Goal: Information Seeking & Learning: Learn about a topic

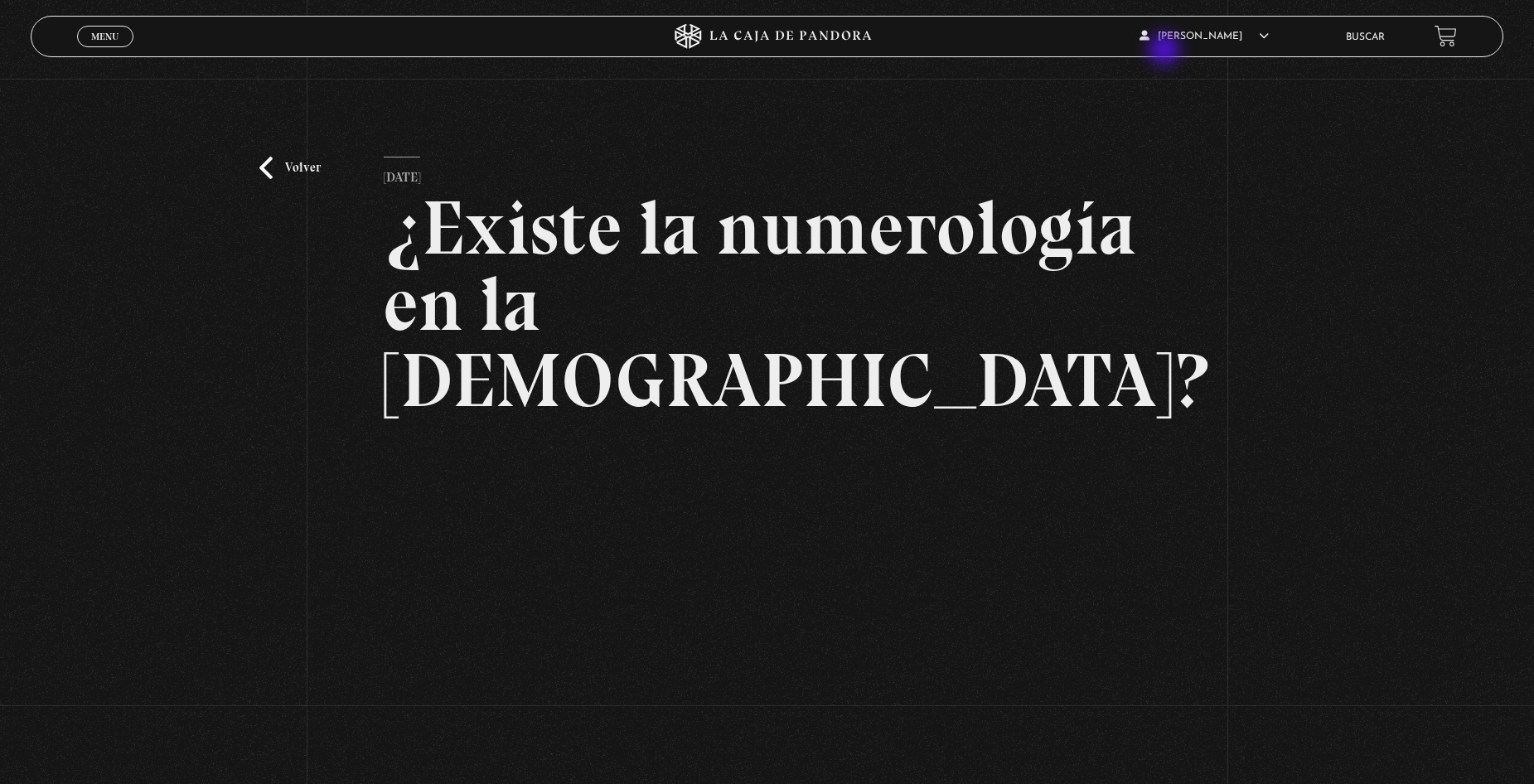
scroll to position [166, 0]
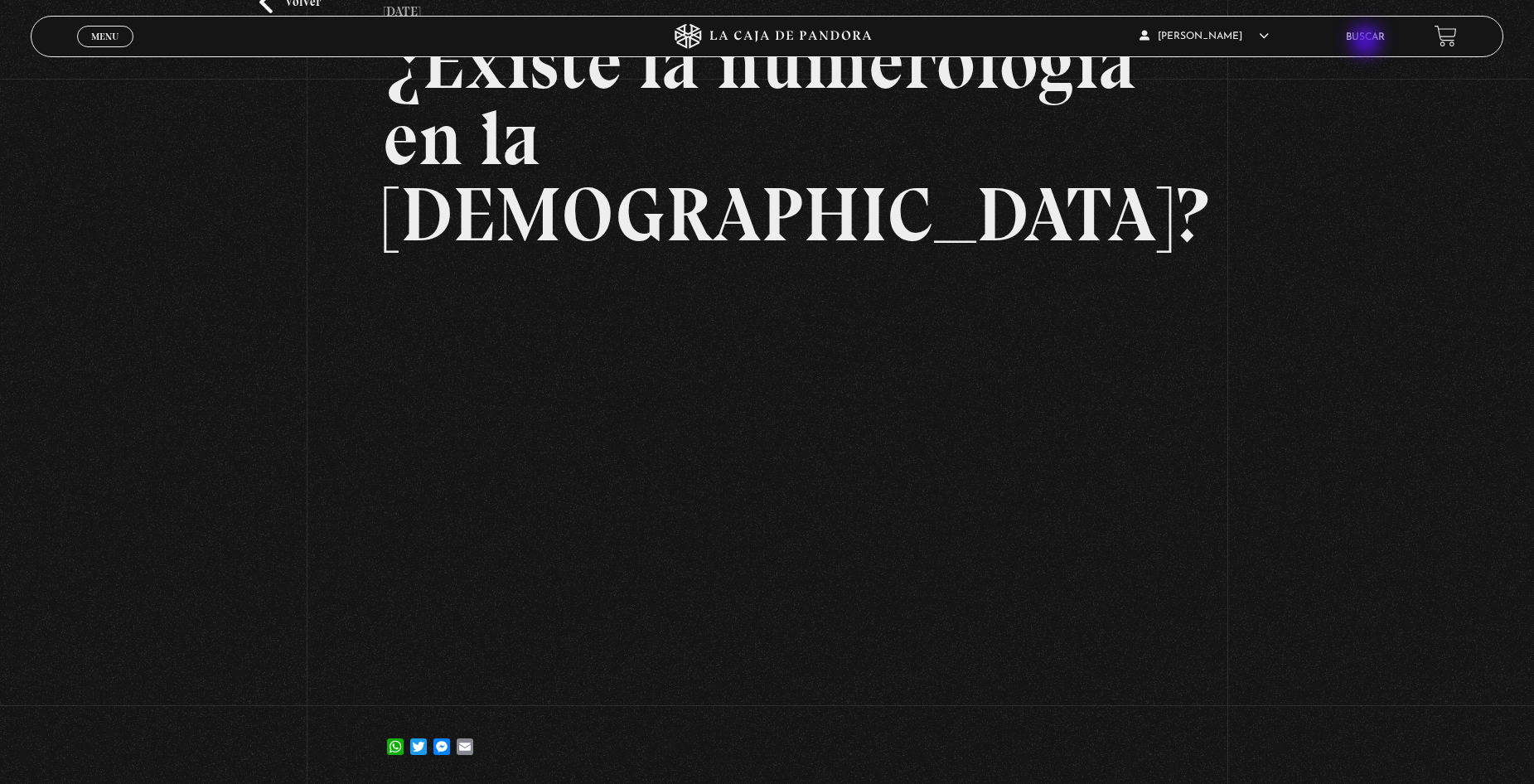
click at [1368, 44] on li "Buscar" at bounding box center [1365, 37] width 39 height 26
click at [1366, 35] on link "Buscar" at bounding box center [1365, 38] width 39 height 10
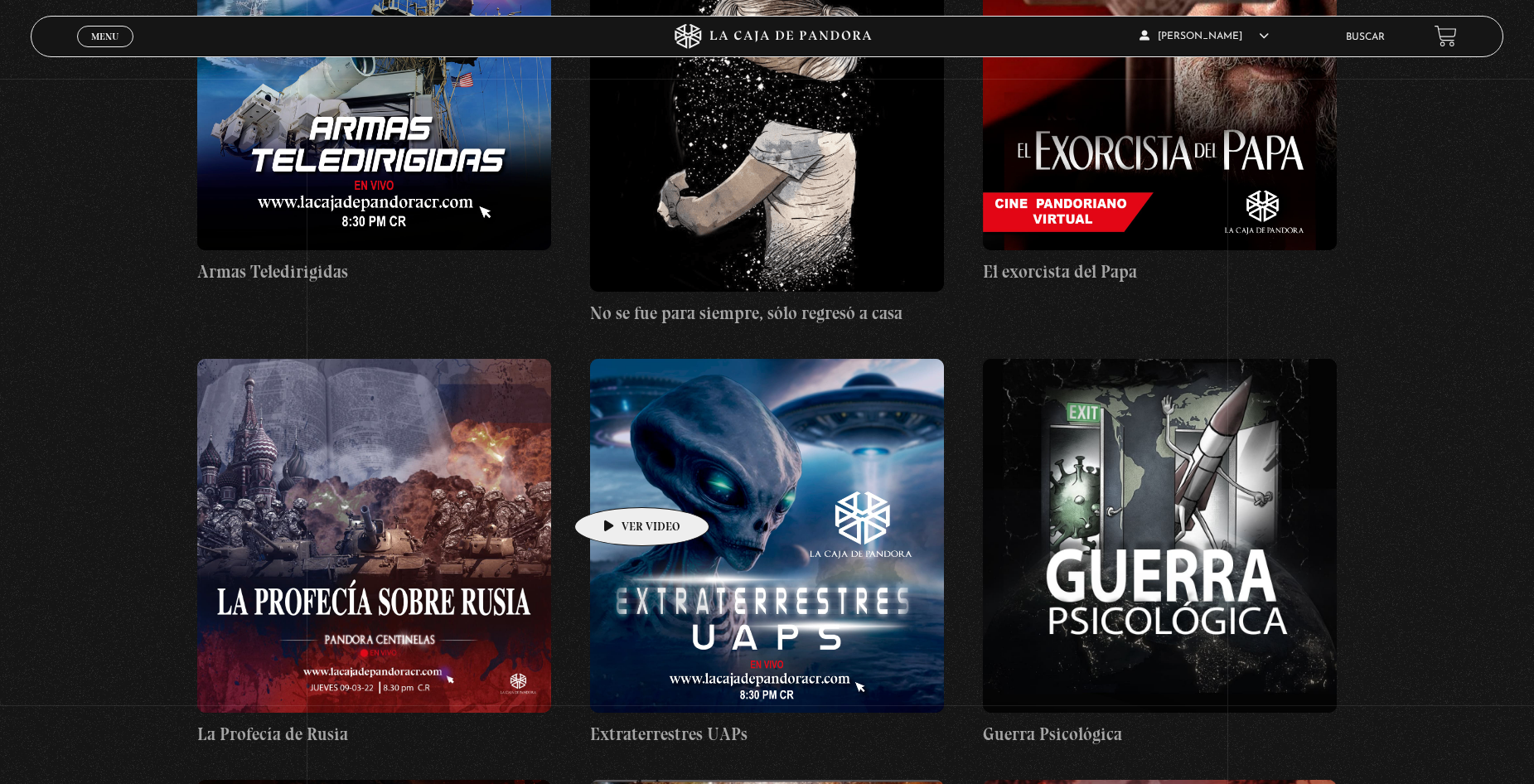
scroll to position [21375, 0]
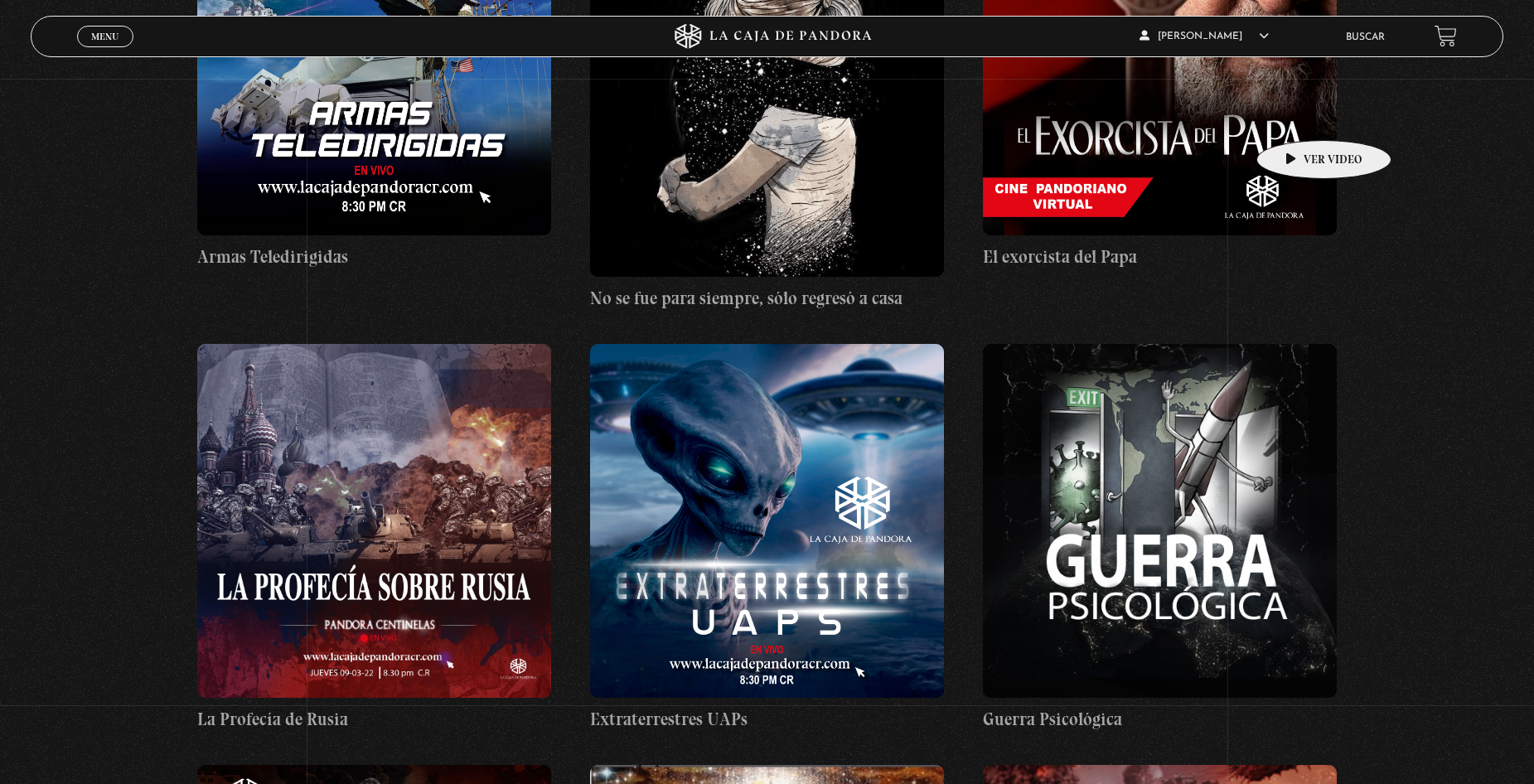
click at [1250, 104] on figure at bounding box center [1159, 59] width 353 height 353
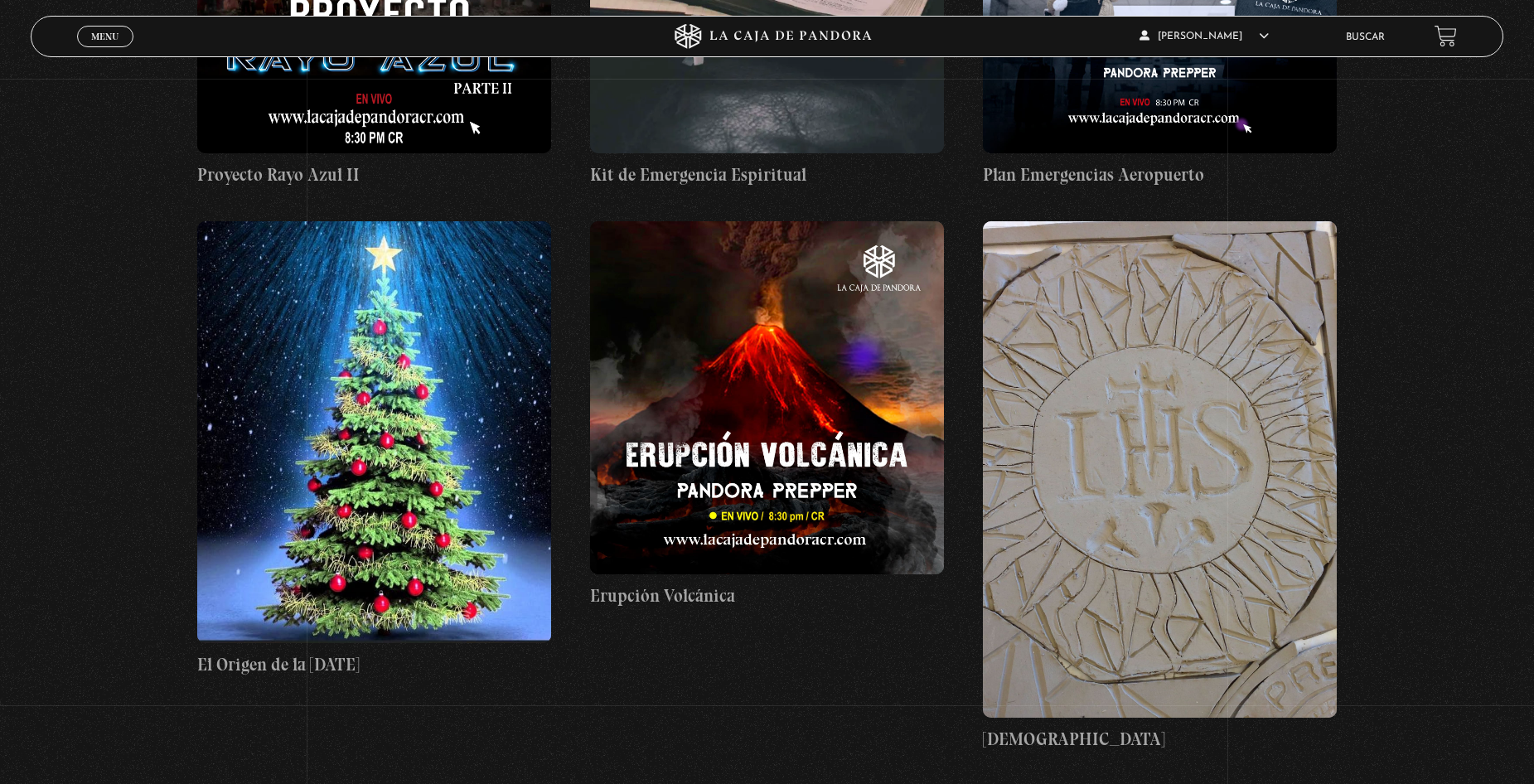
scroll to position [23447, 0]
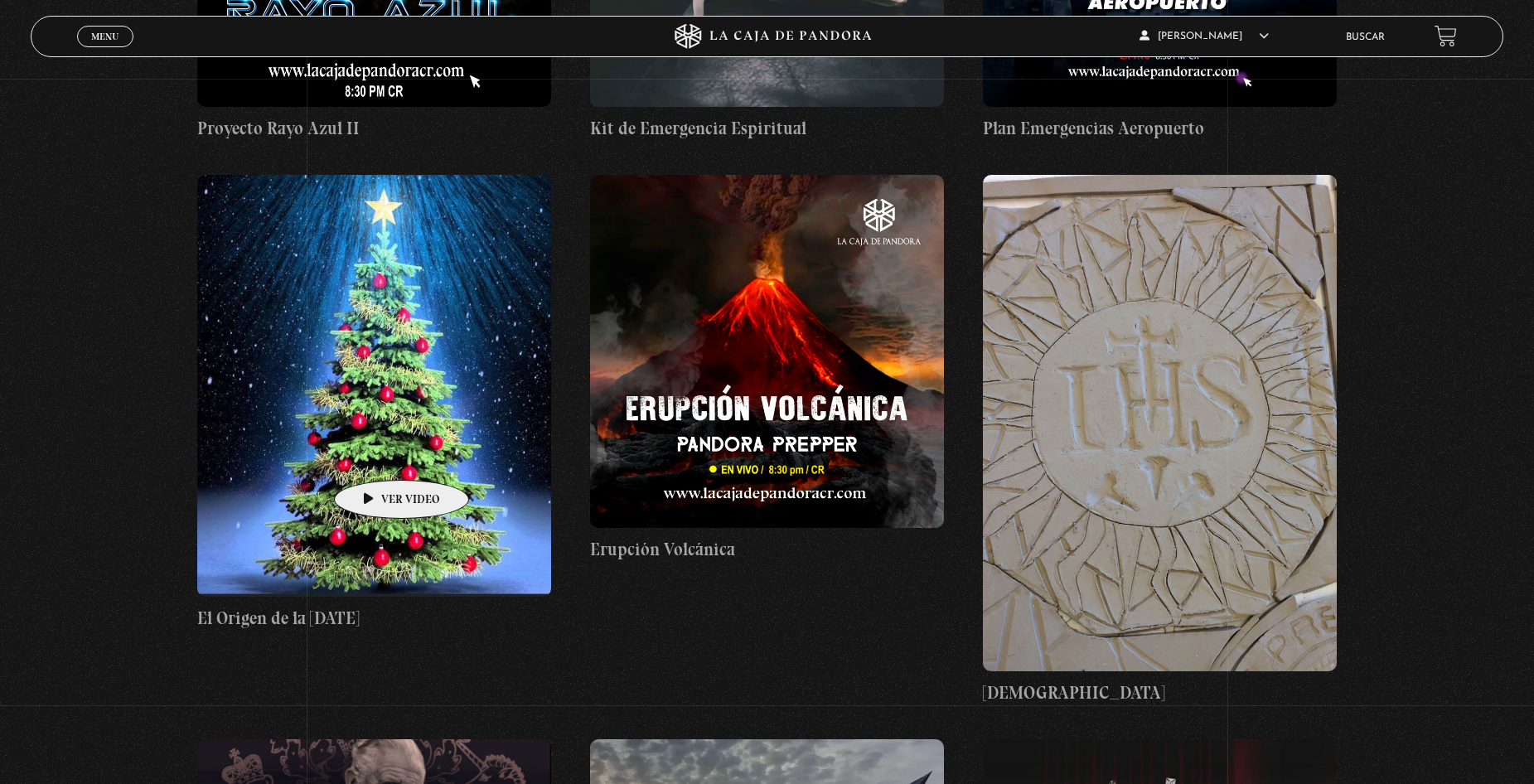
click at [375, 456] on figure at bounding box center [374, 386] width 353 height 421
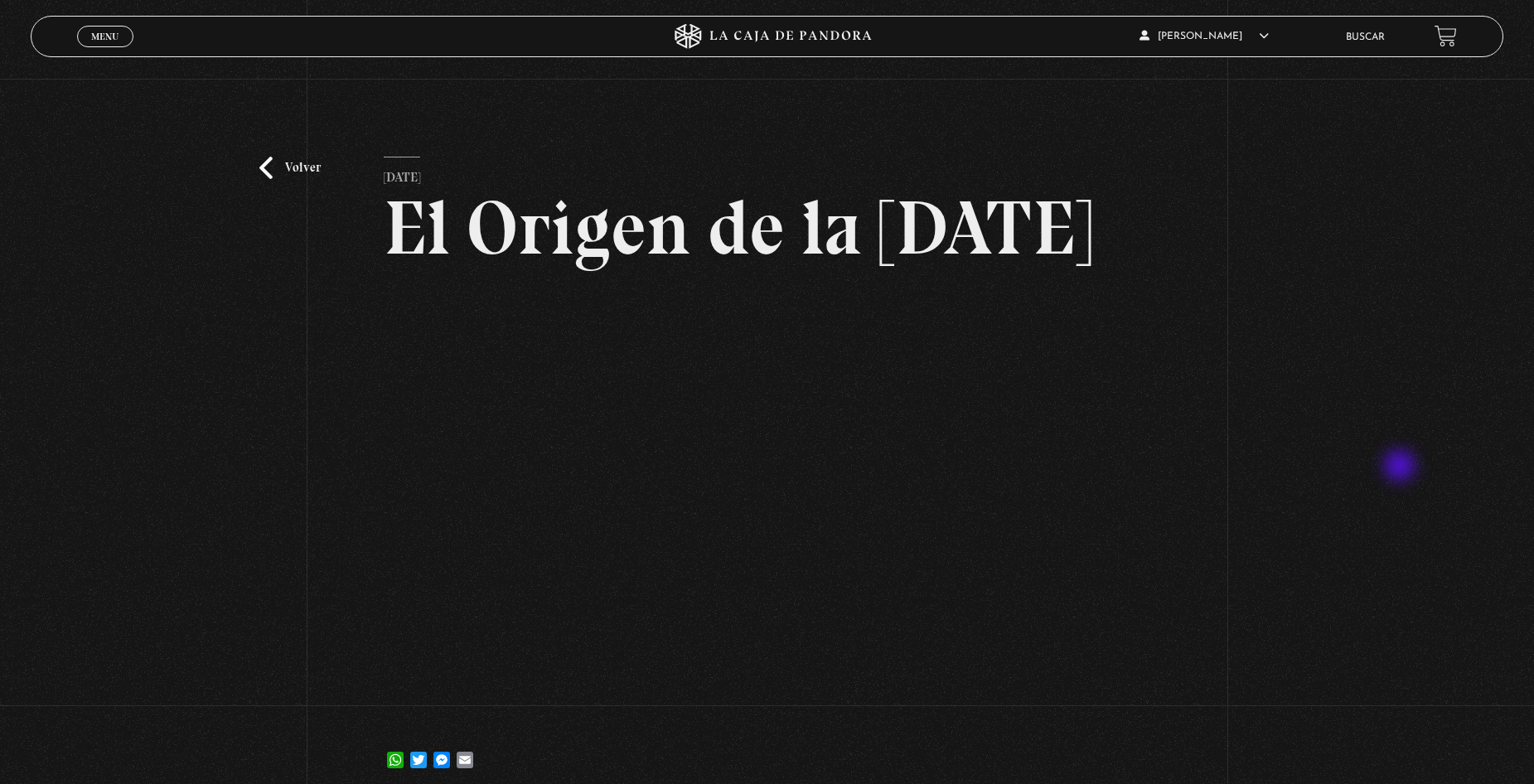
scroll to position [83, 0]
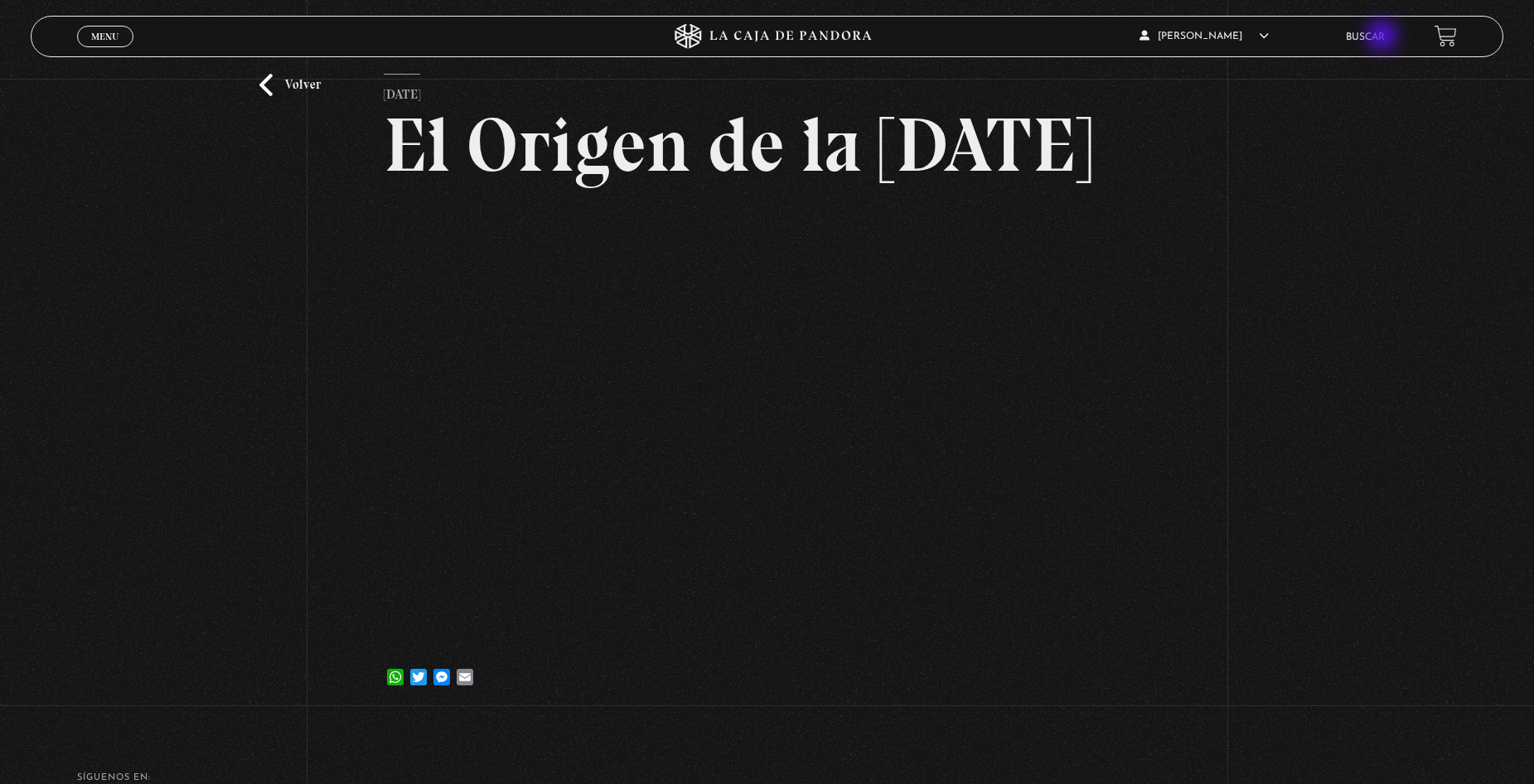
click at [1384, 38] on link "Buscar" at bounding box center [1365, 38] width 39 height 10
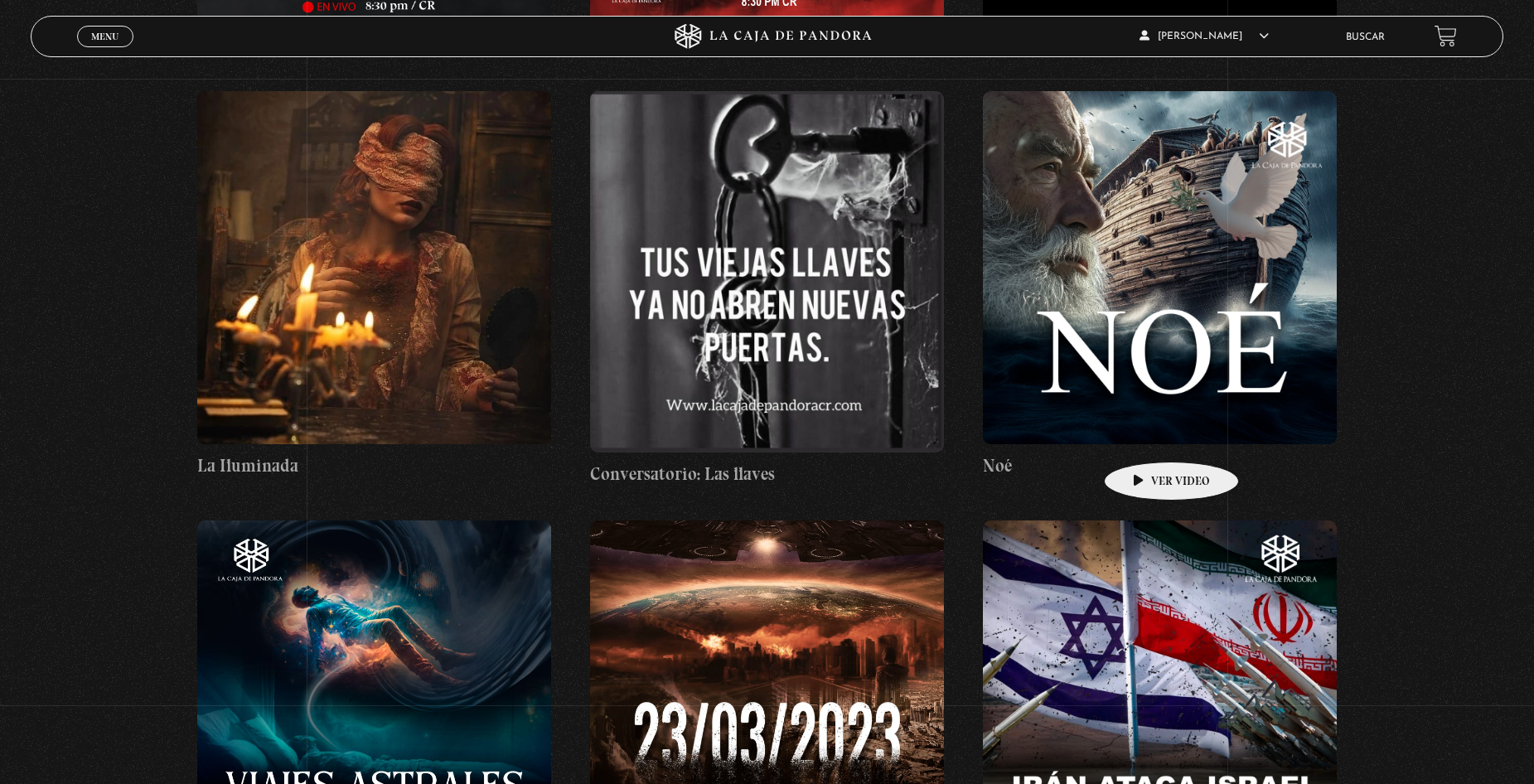
scroll to position [13505, 0]
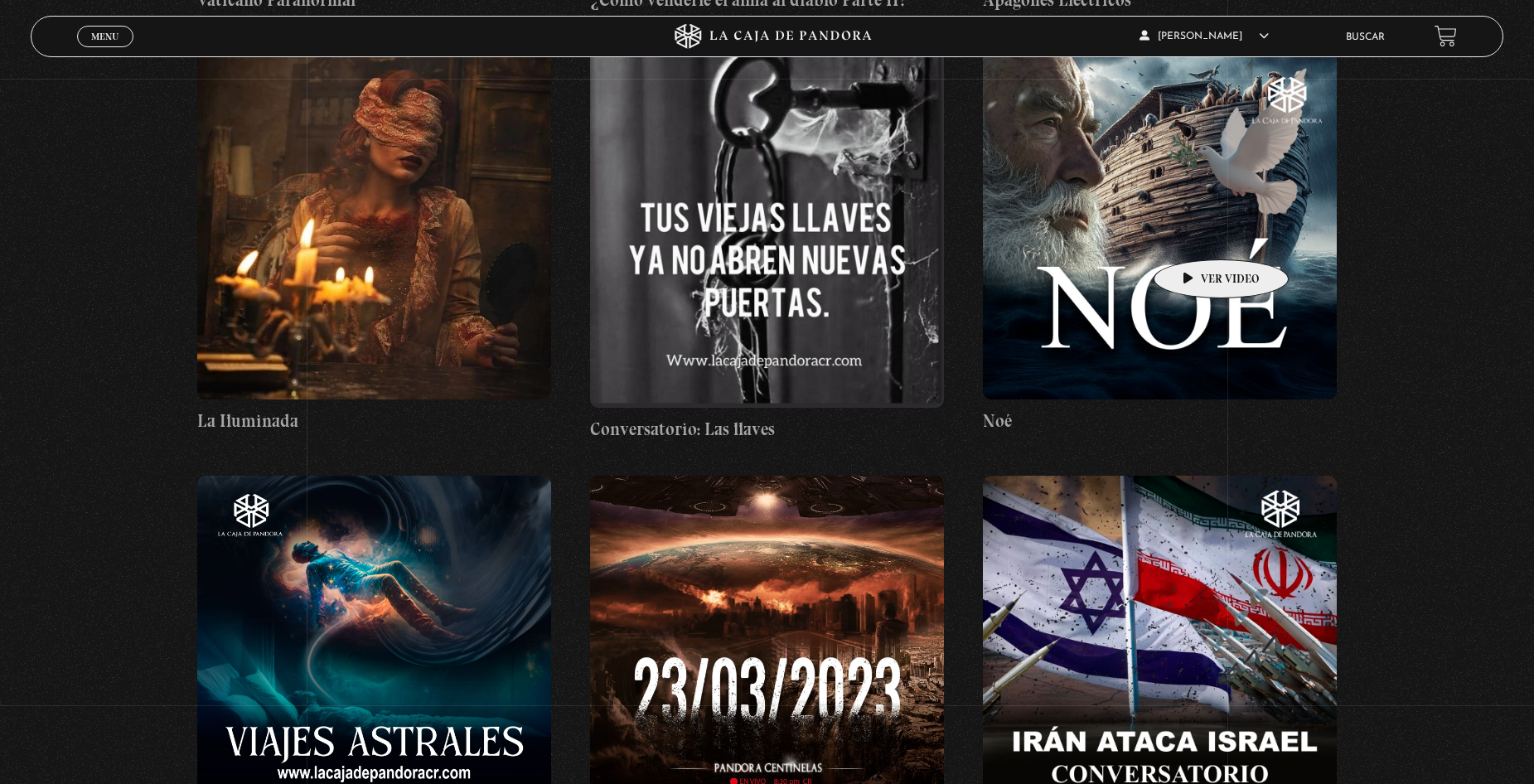
click at [1194, 235] on figure at bounding box center [1159, 223] width 353 height 353
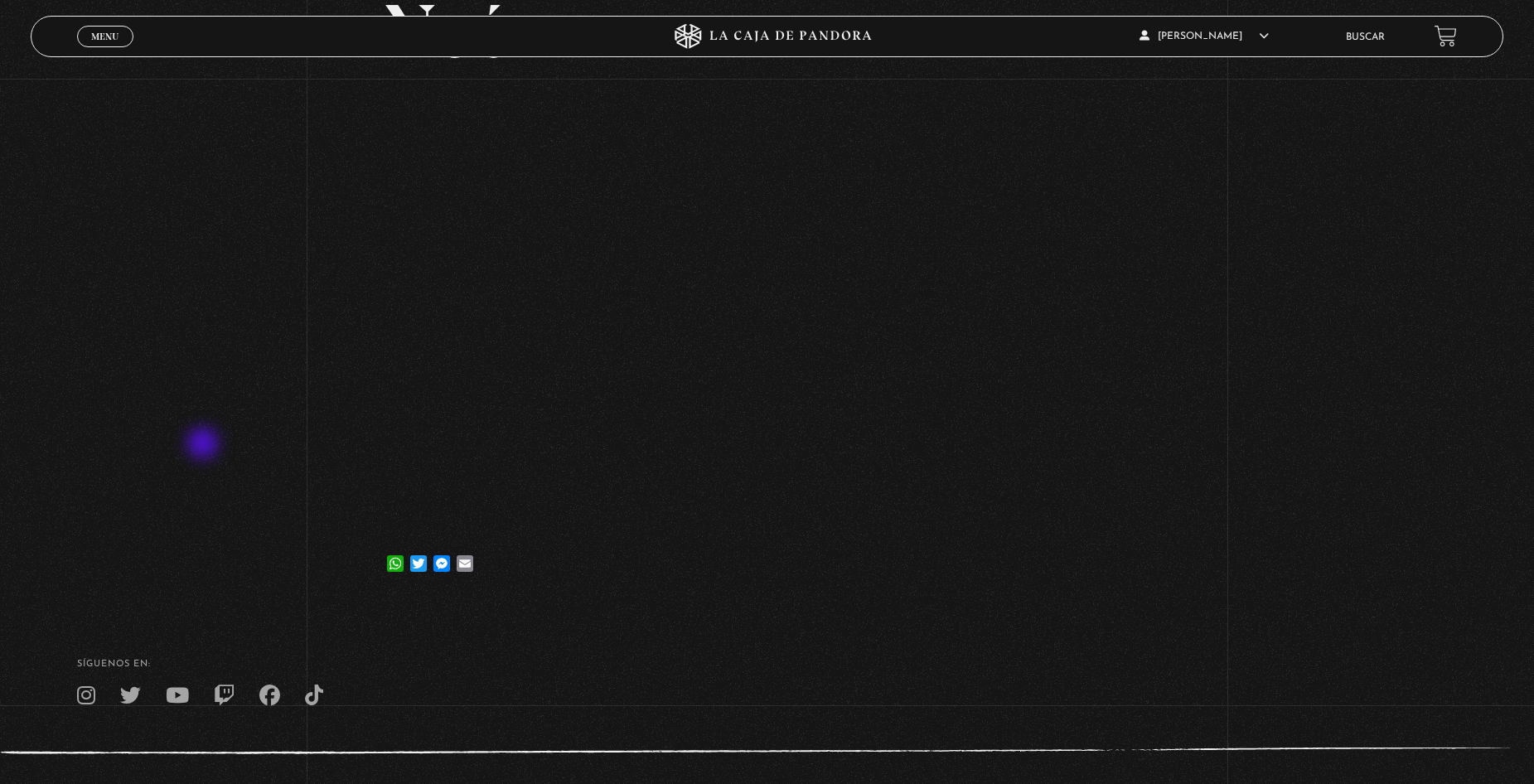
scroll to position [22, 0]
